Goal: Information Seeking & Learning: Learn about a topic

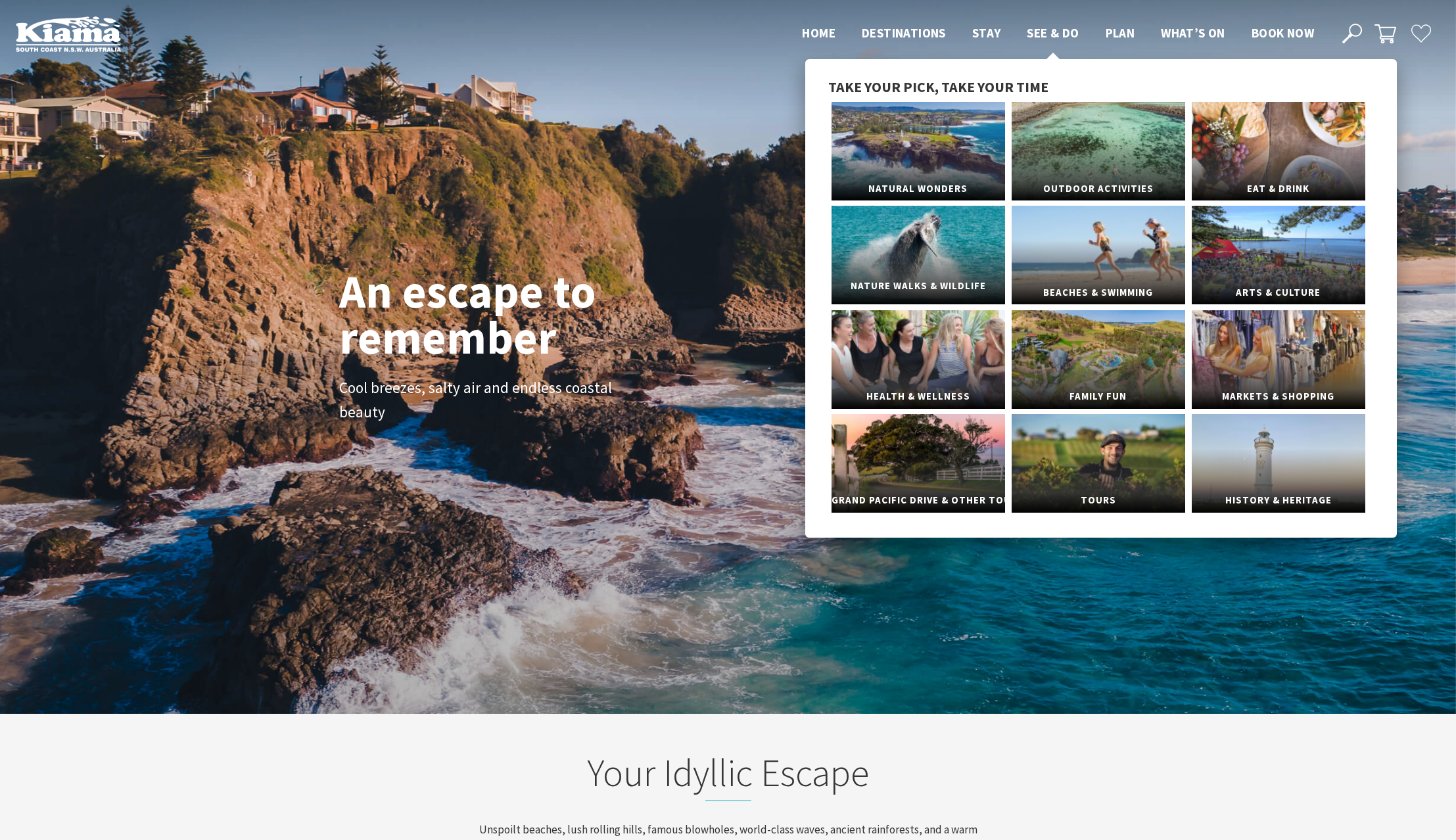
click at [957, 244] on link "Nature Walks & Wildlife" at bounding box center [918, 255] width 174 height 98
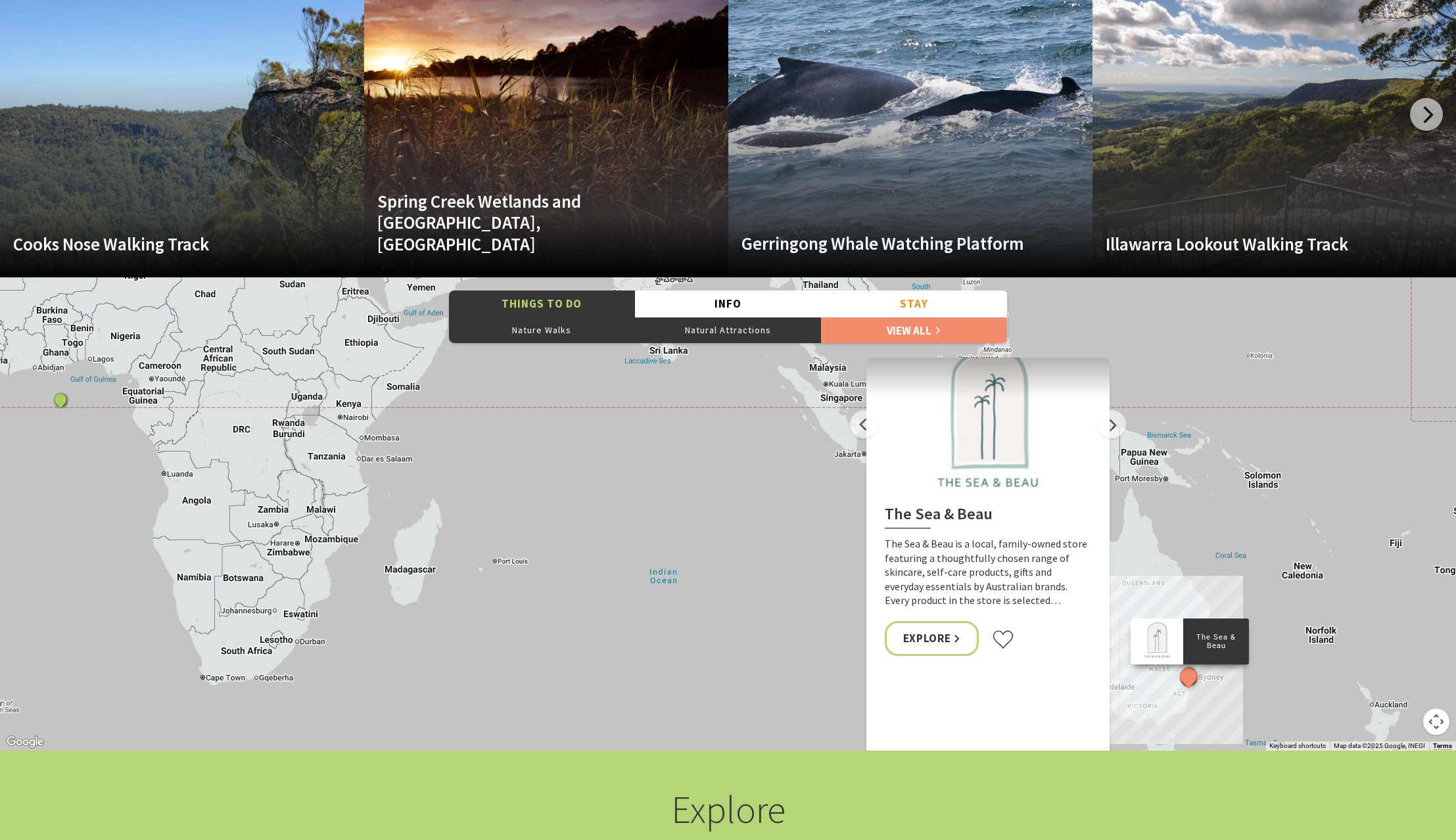
scroll to position [2564, 0]
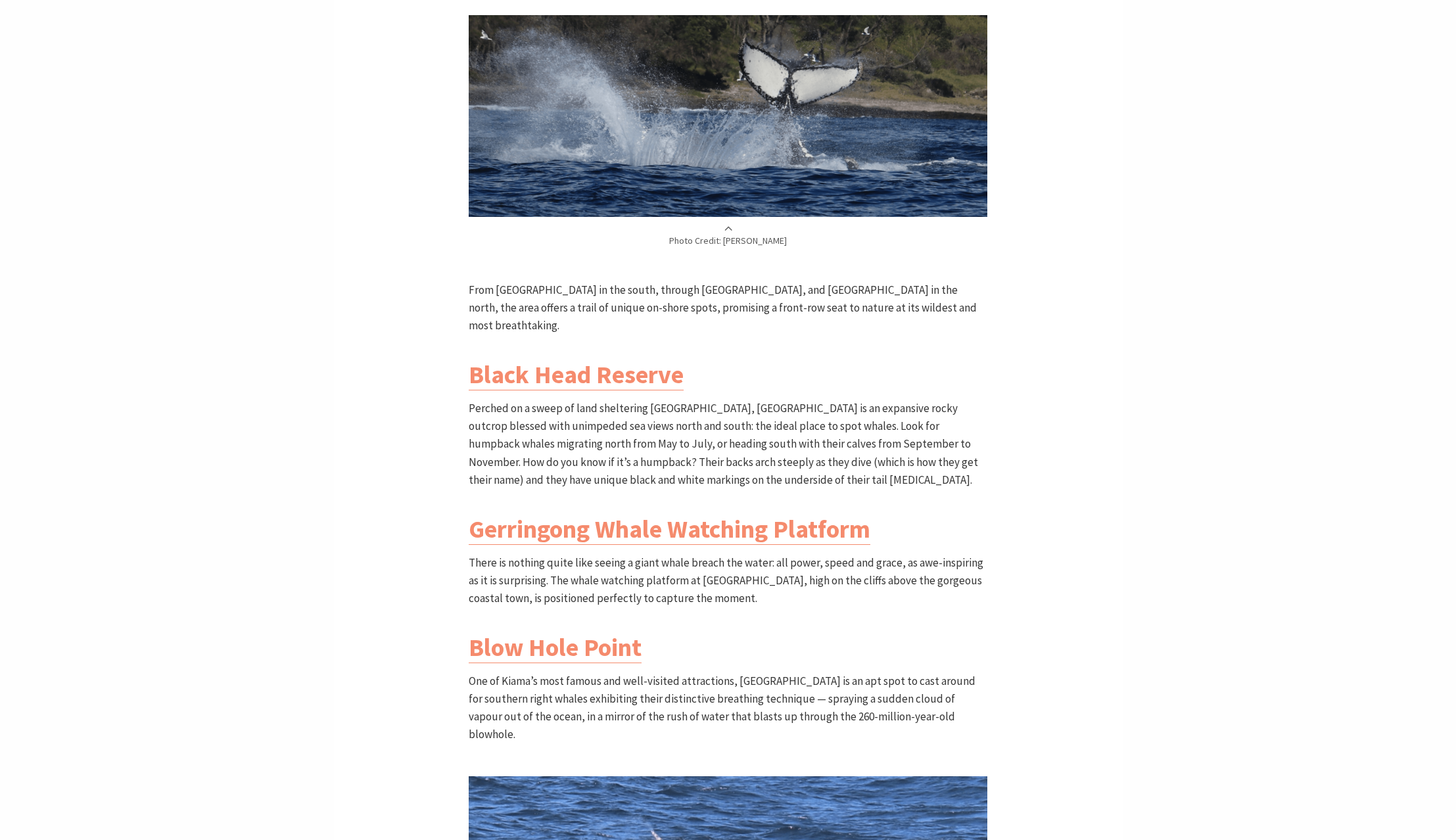
scroll to position [855, 0]
